Goal: Information Seeking & Learning: Stay updated

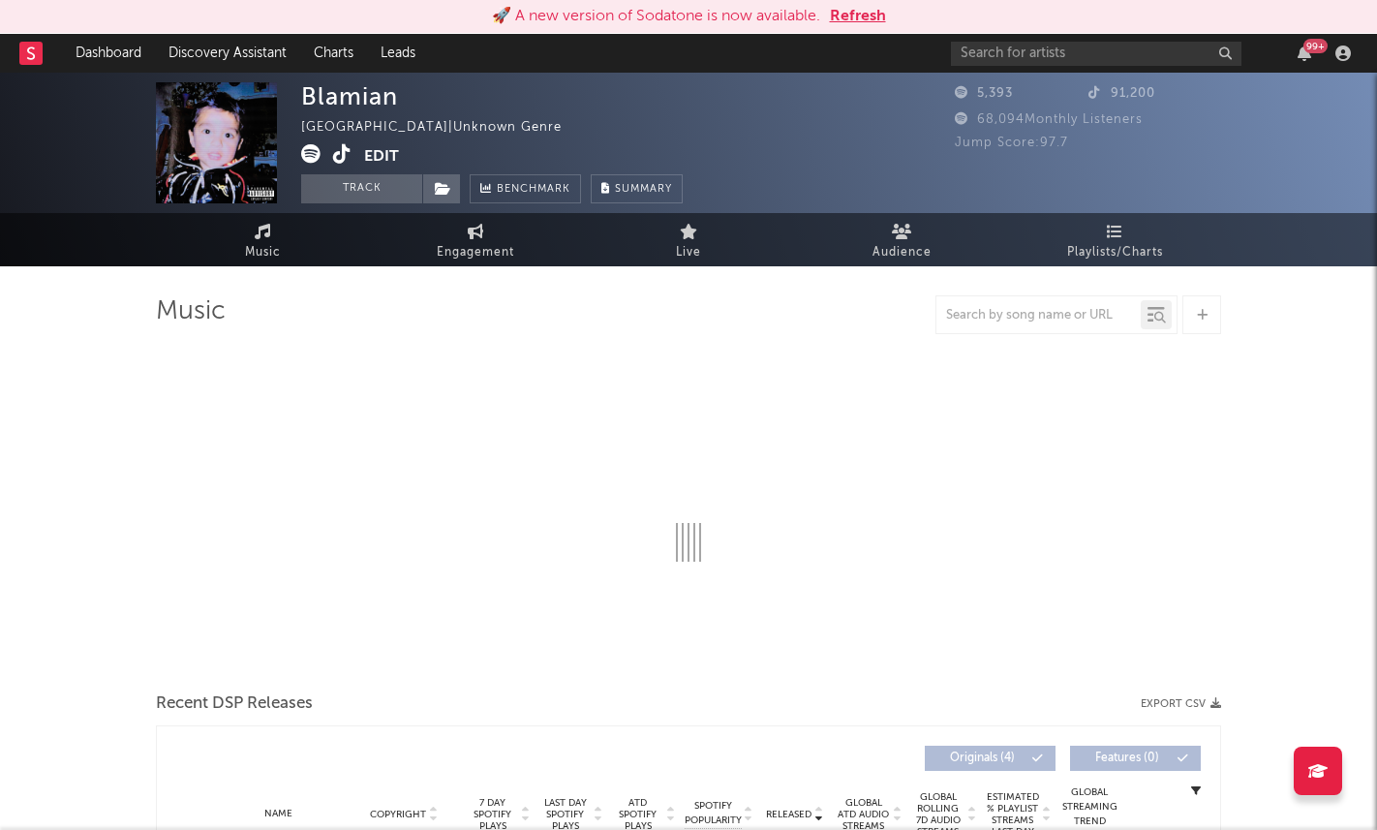
click at [865, 15] on button "Refresh" at bounding box center [858, 16] width 56 height 23
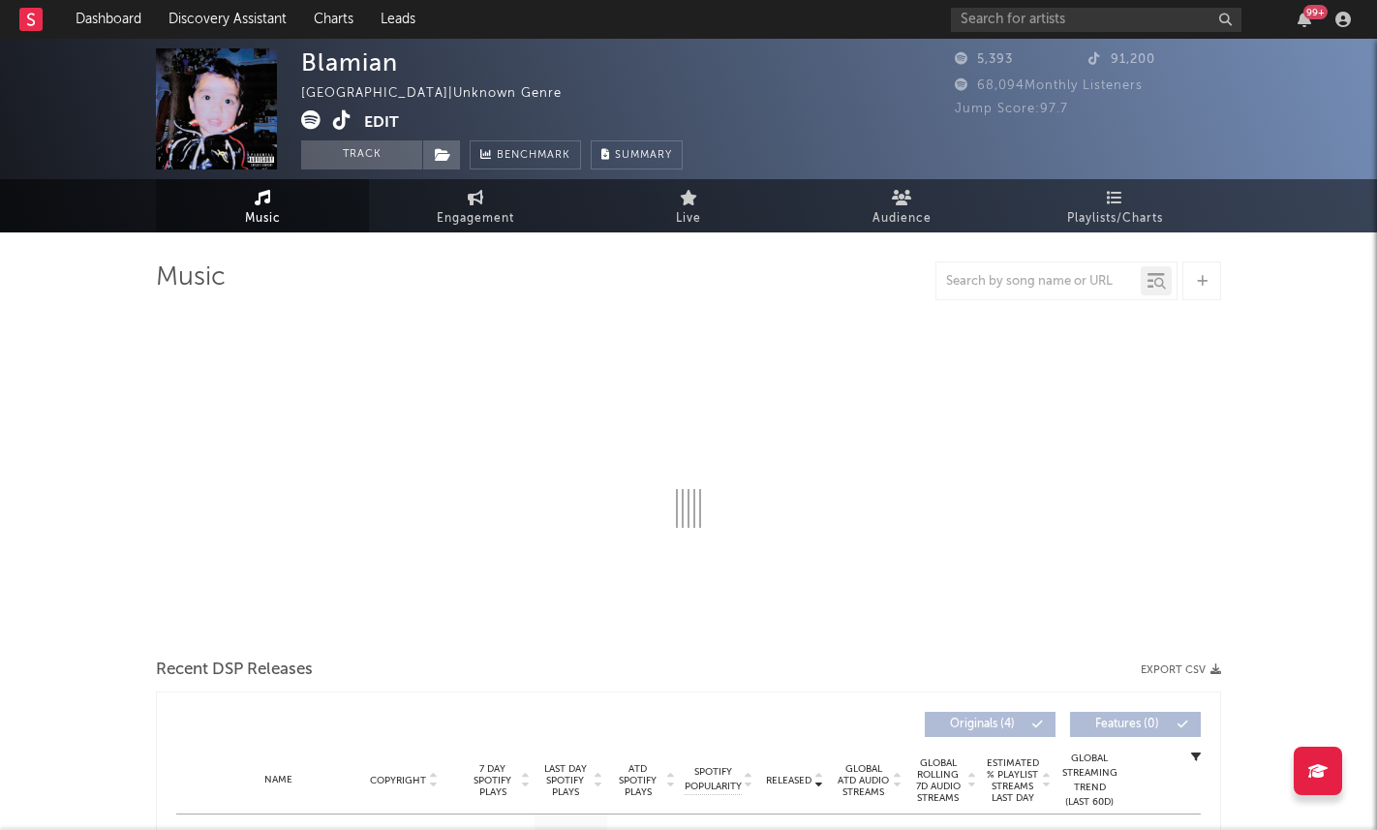
select select "1w"
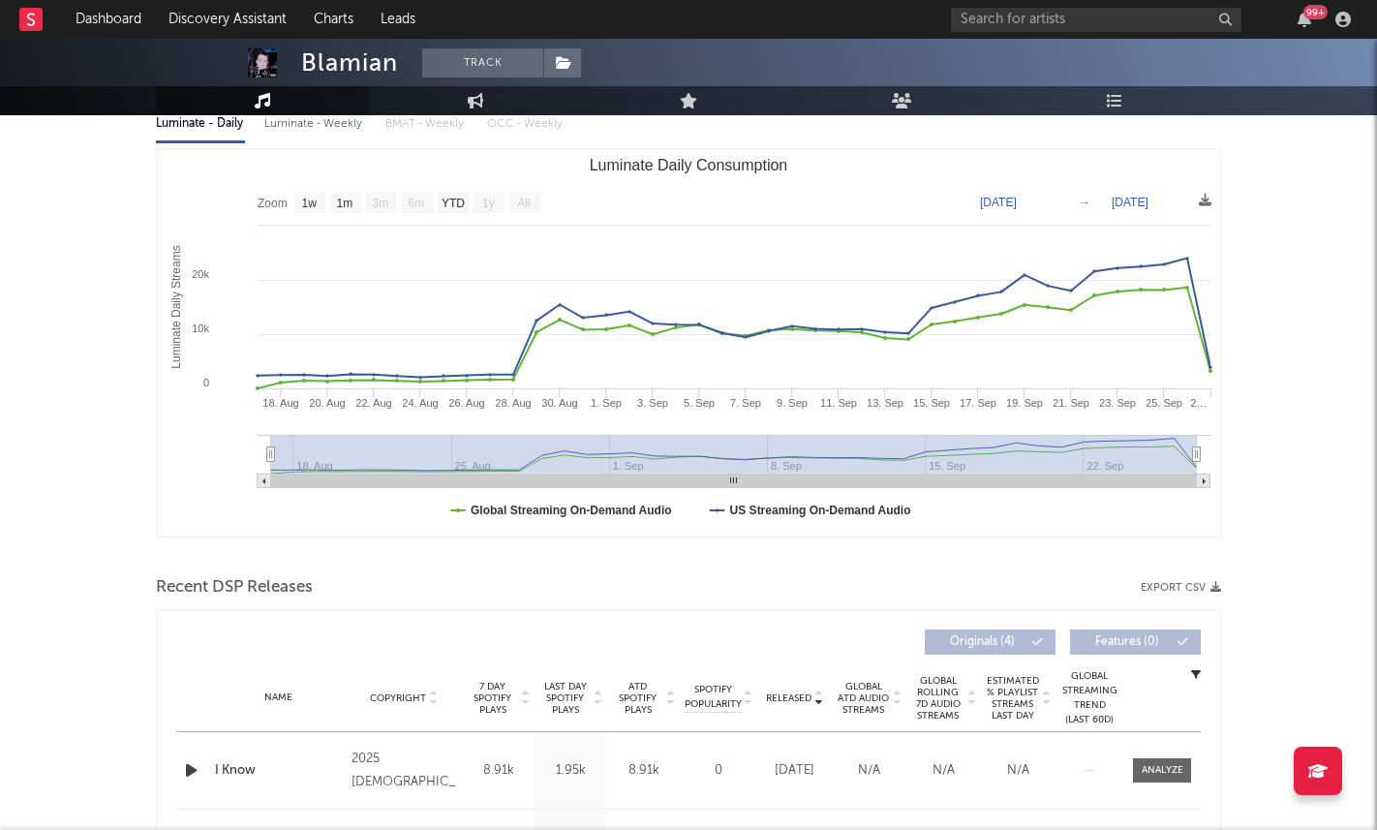
scroll to position [241, 0]
